Goal: Download file/media

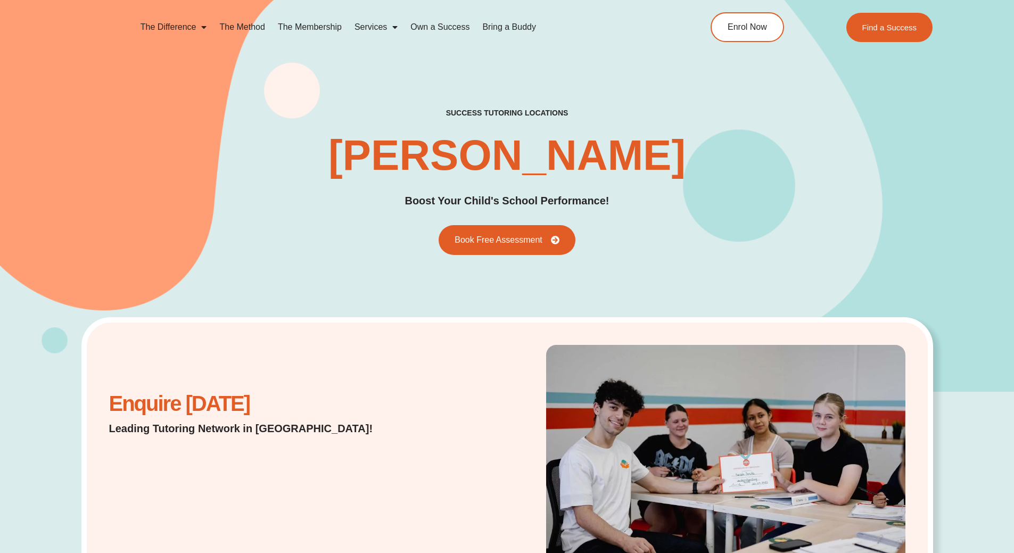
scroll to position [3547, 0]
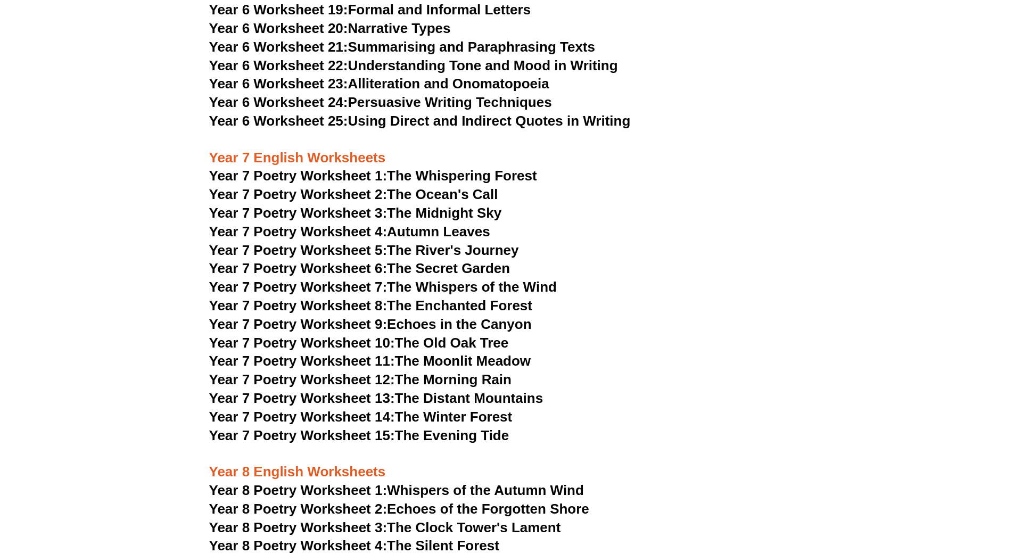
scroll to position [6286, 0]
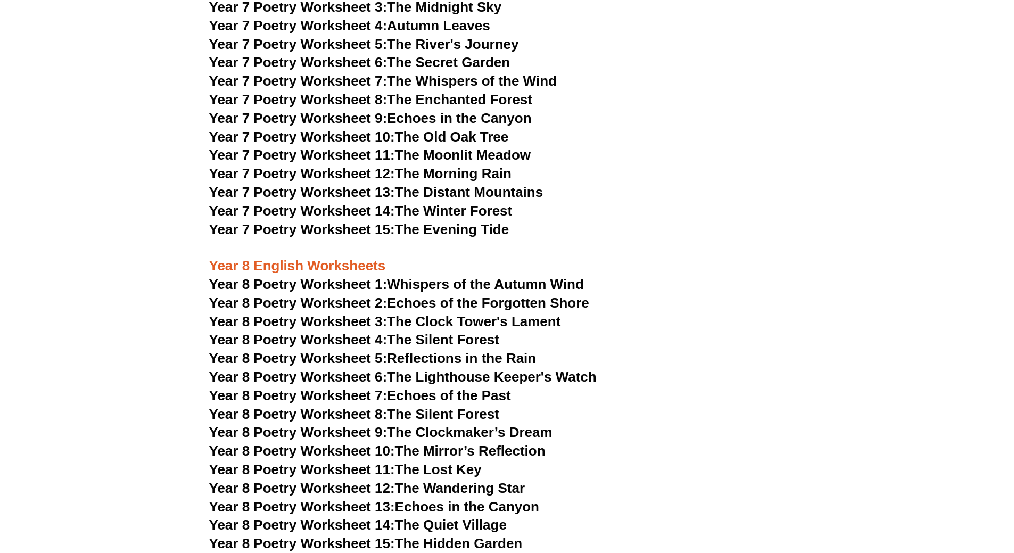
click at [470, 517] on link "Year 8 Poetry Worksheet 14: The Quiet Village" at bounding box center [358, 525] width 298 height 16
